Goal: Find specific page/section: Find specific page/section

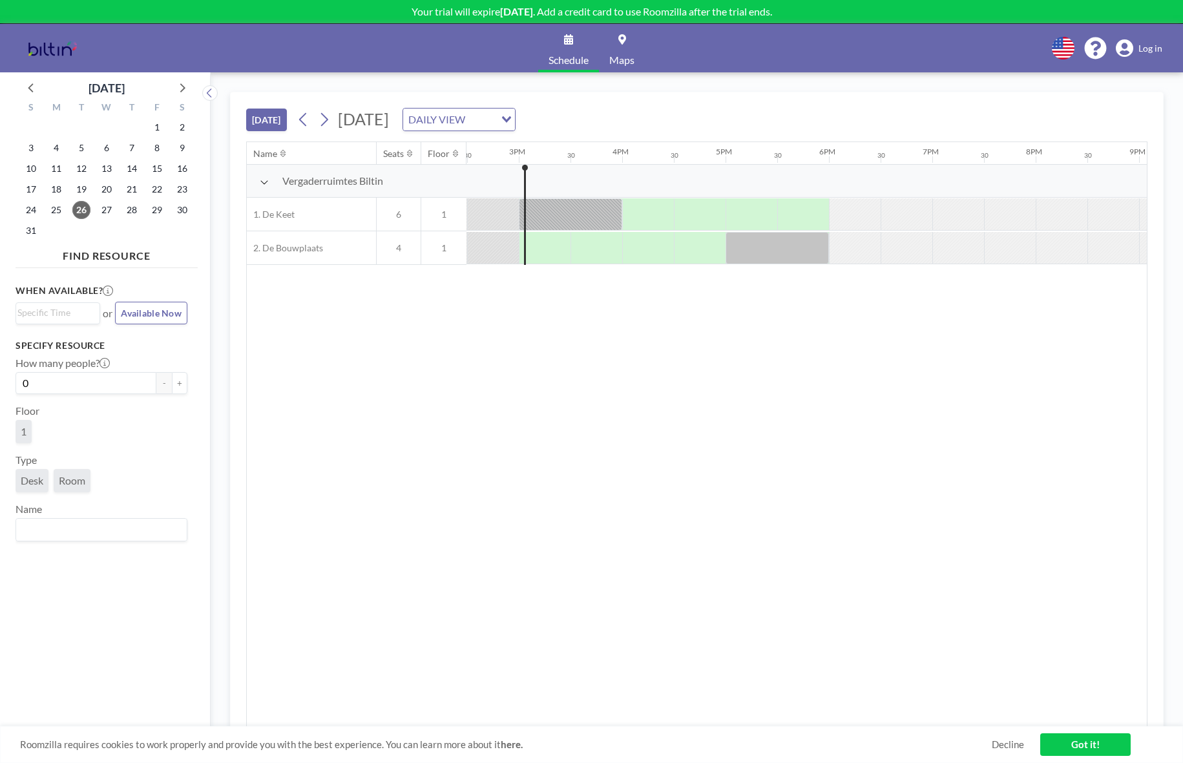
scroll to position [0, 1499]
click at [1133, 50] on icon at bounding box center [1124, 48] width 17 height 18
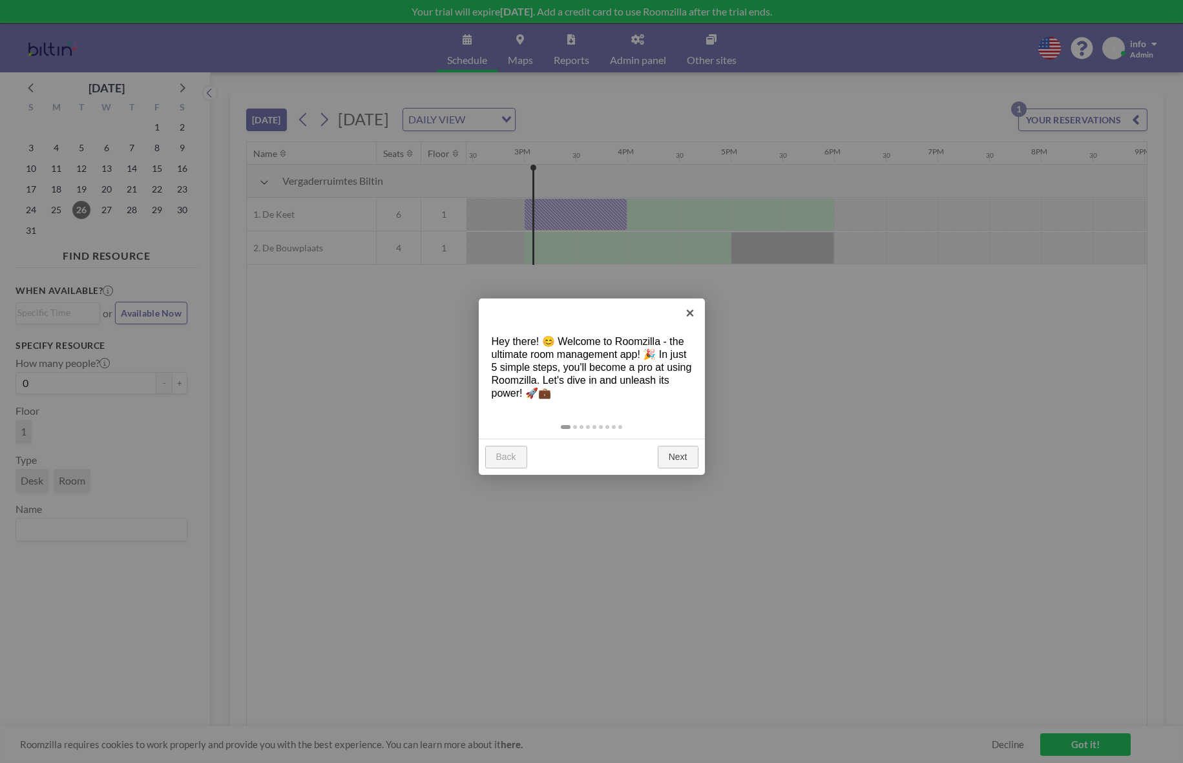
scroll to position [0, 1499]
click at [689, 315] on link "×" at bounding box center [690, 312] width 29 height 29
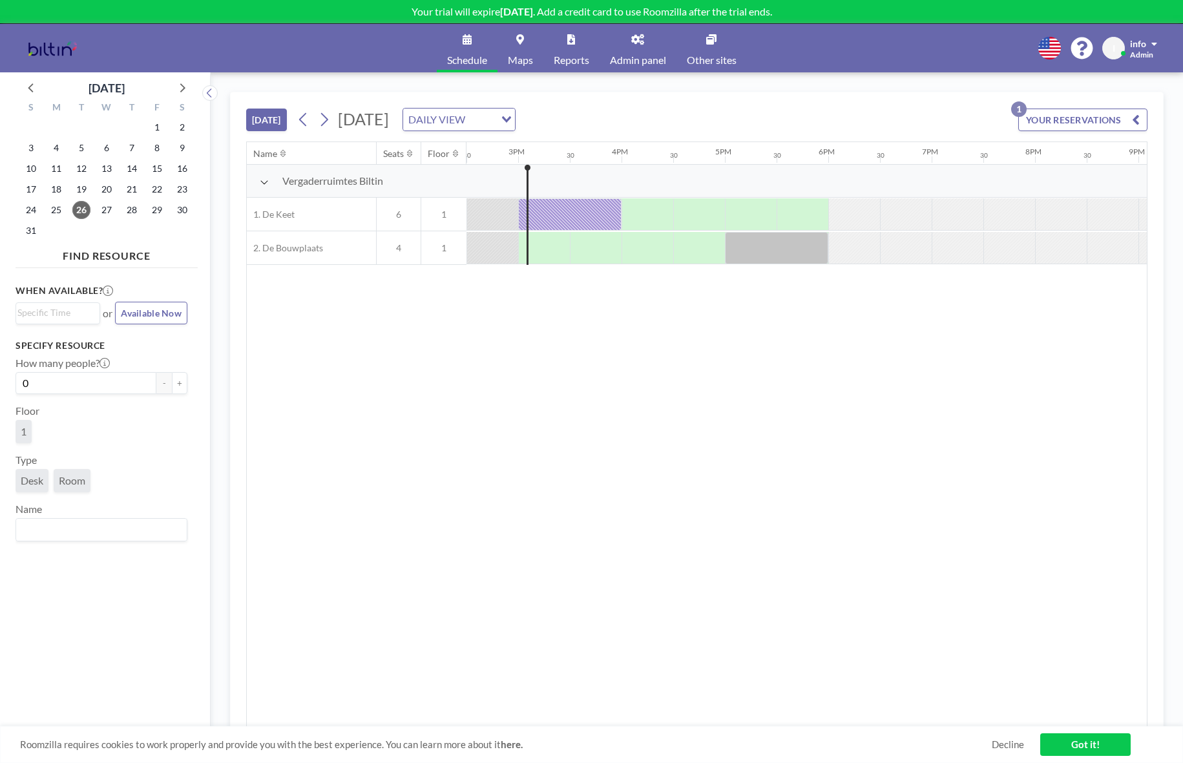
click at [637, 50] on link "Admin panel" at bounding box center [638, 48] width 77 height 48
